Goal: Information Seeking & Learning: Understand process/instructions

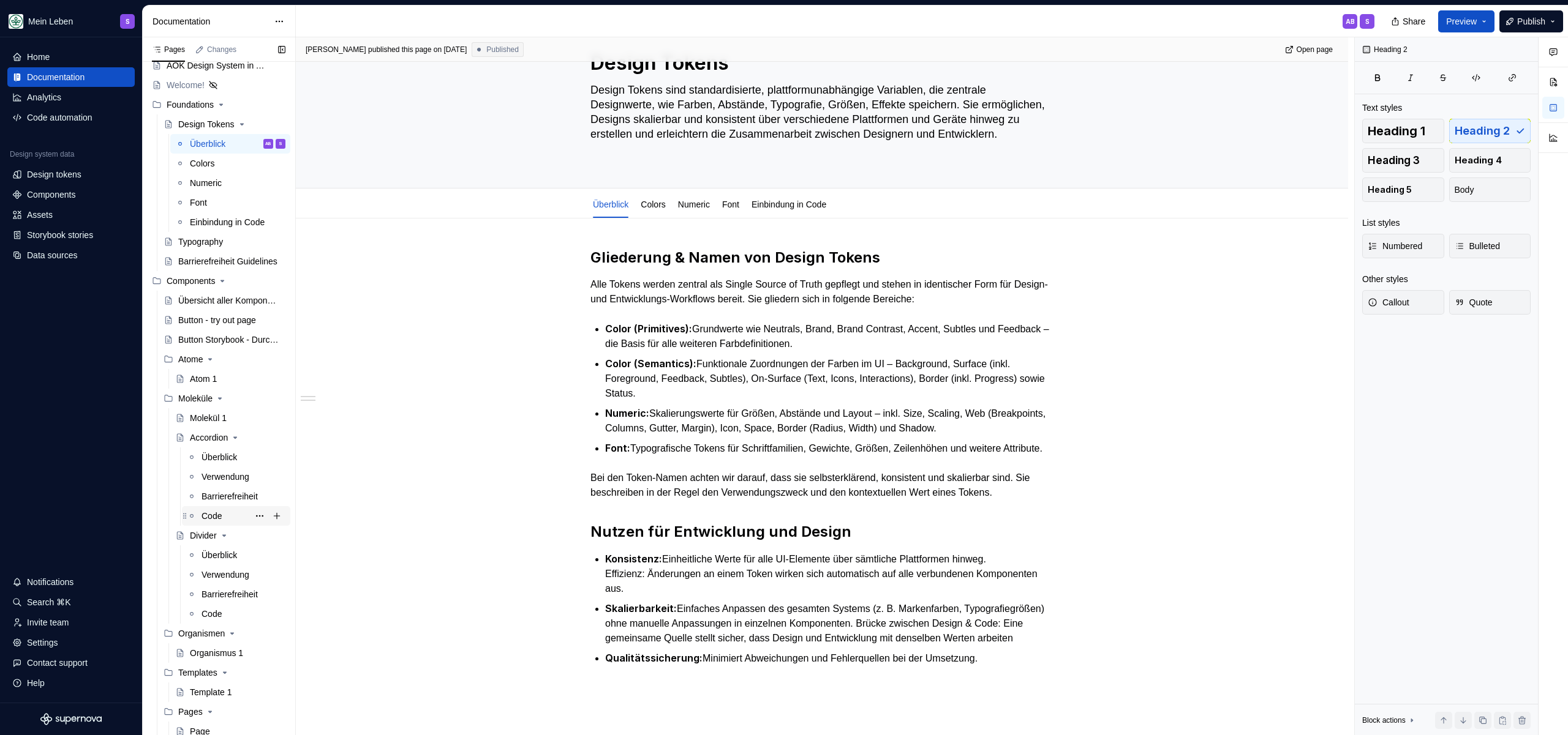
scroll to position [37, 0]
click at [216, 458] on div "Überblick" at bounding box center [219, 454] width 36 height 12
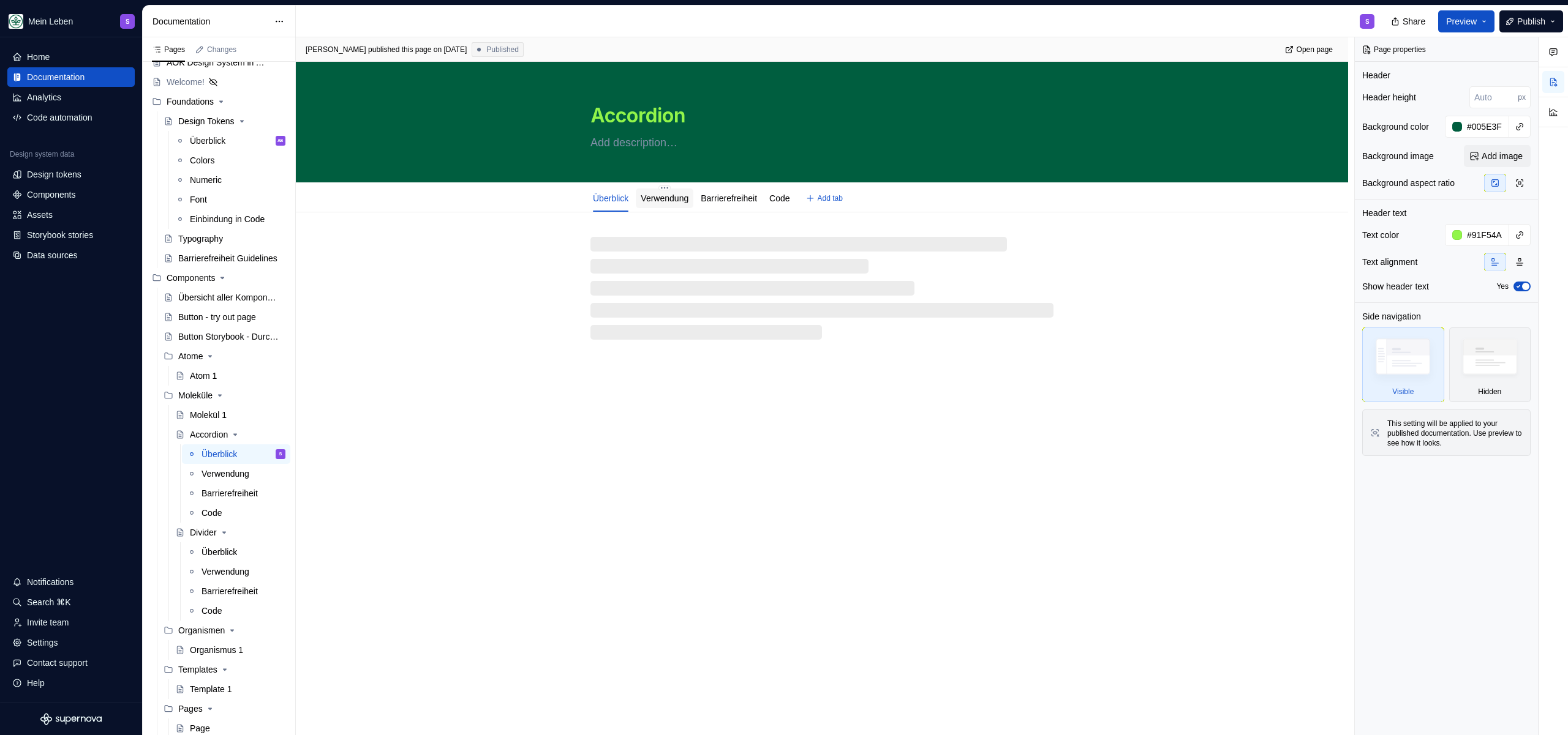
click at [658, 199] on link "Verwendung" at bounding box center [664, 198] width 48 height 9
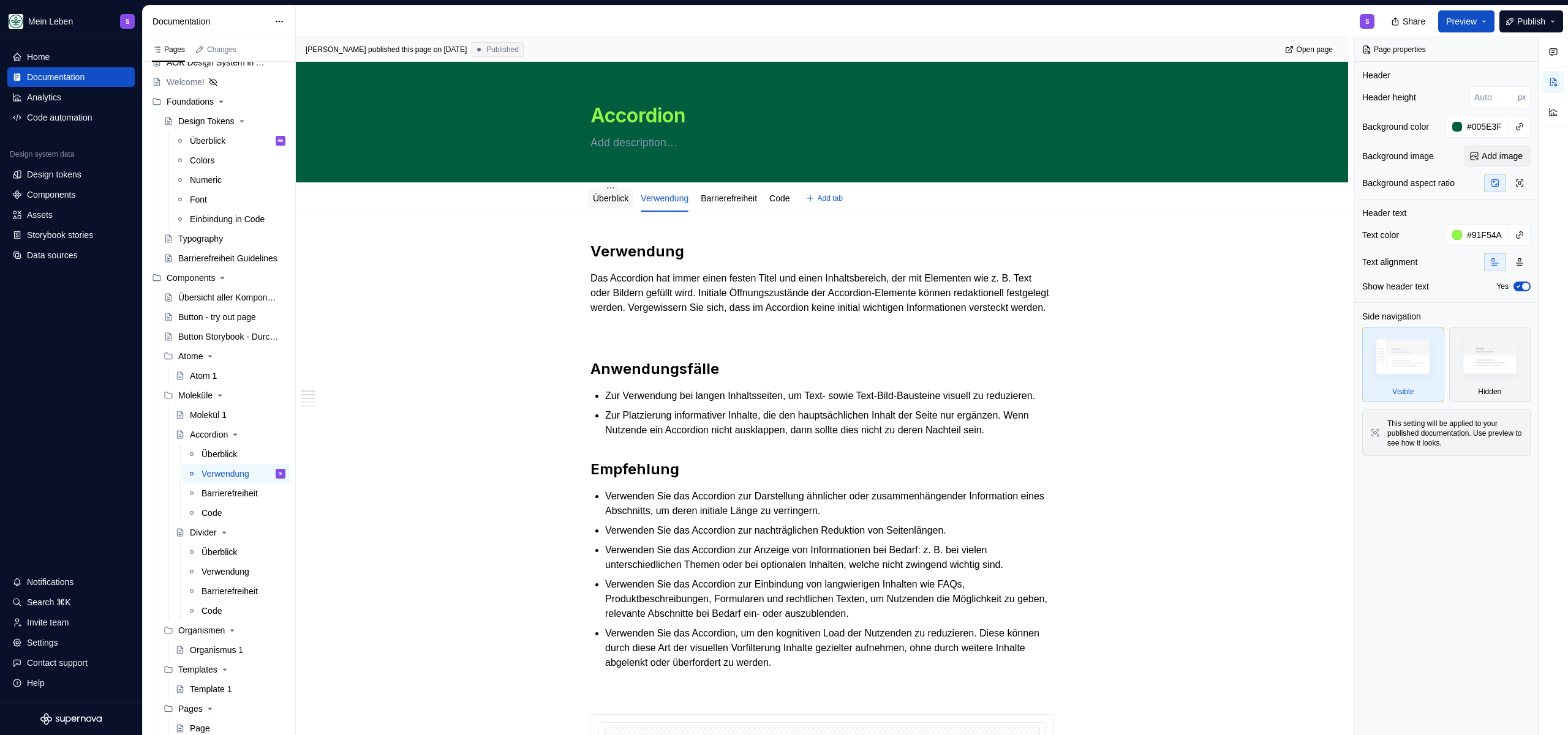
click at [629, 206] on div "Überblick" at bounding box center [611, 198] width 45 height 20
click at [606, 202] on link "Überblick" at bounding box center [611, 198] width 36 height 9
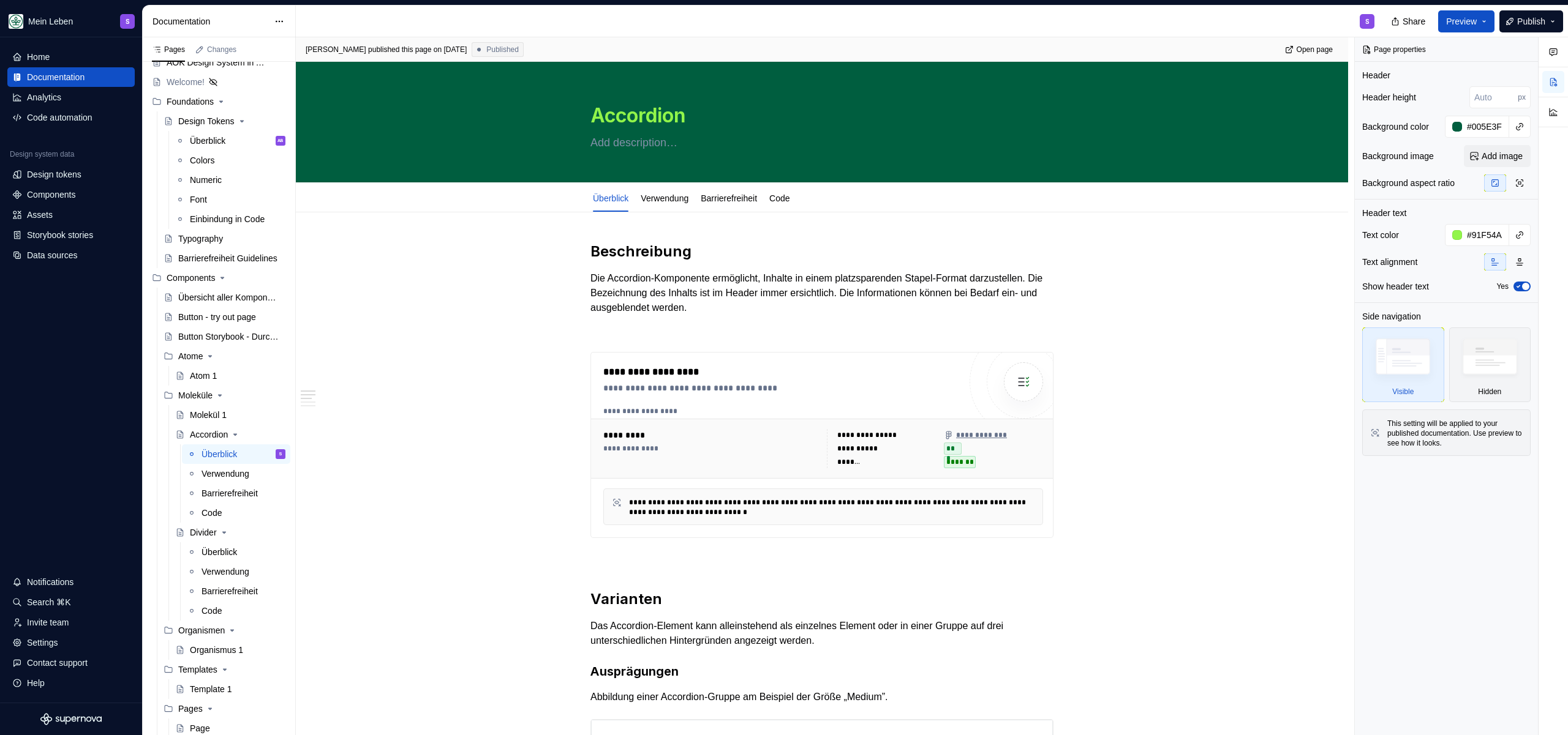
type textarea "*"
